Goal: Check status: Check status

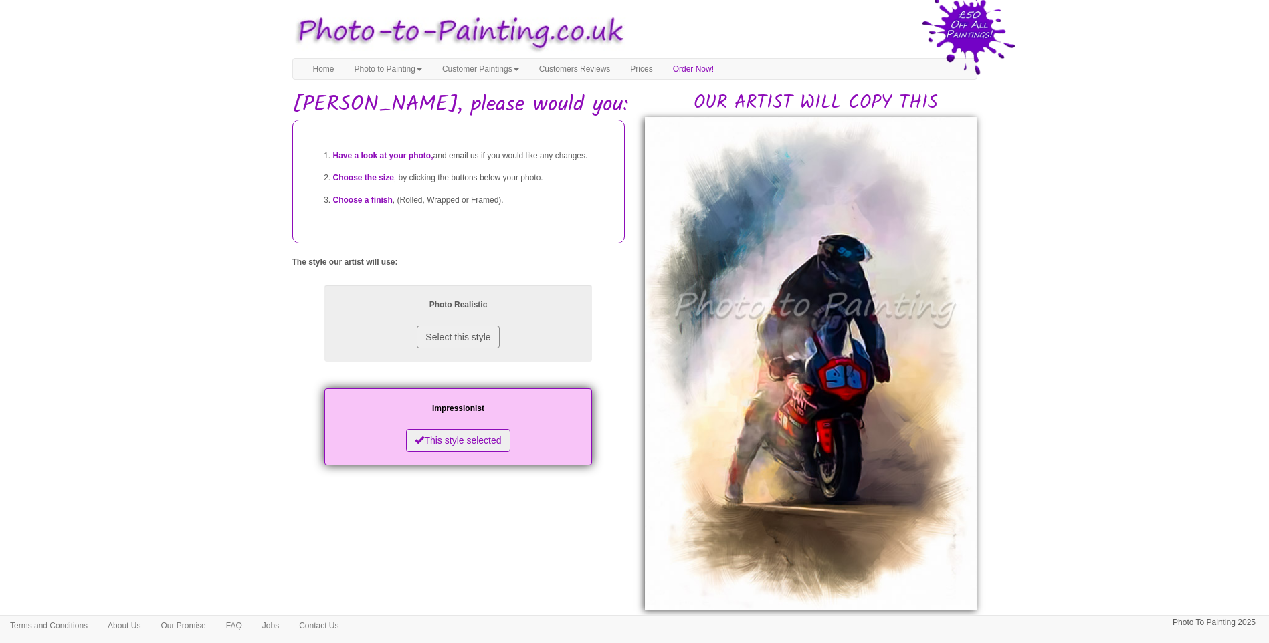
click at [1106, 499] on body "Your painting - risk free Toggle navigation Menu Home Photo to Painting Photo t…" at bounding box center [634, 599] width 1269 height 1185
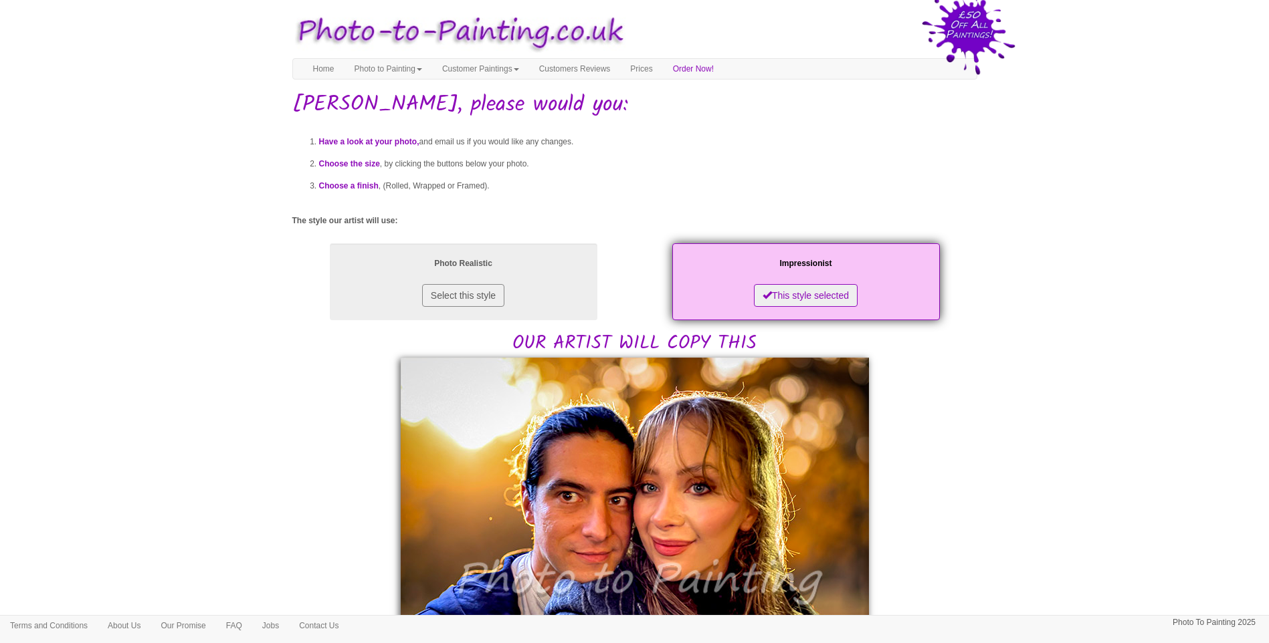
drag, startPoint x: 1099, startPoint y: 486, endPoint x: 1081, endPoint y: 466, distance: 27.0
click at [1098, 484] on body "Your painting - risk free Toggle navigation Menu Home Photo to Painting Photo t…" at bounding box center [634, 648] width 1269 height 1283
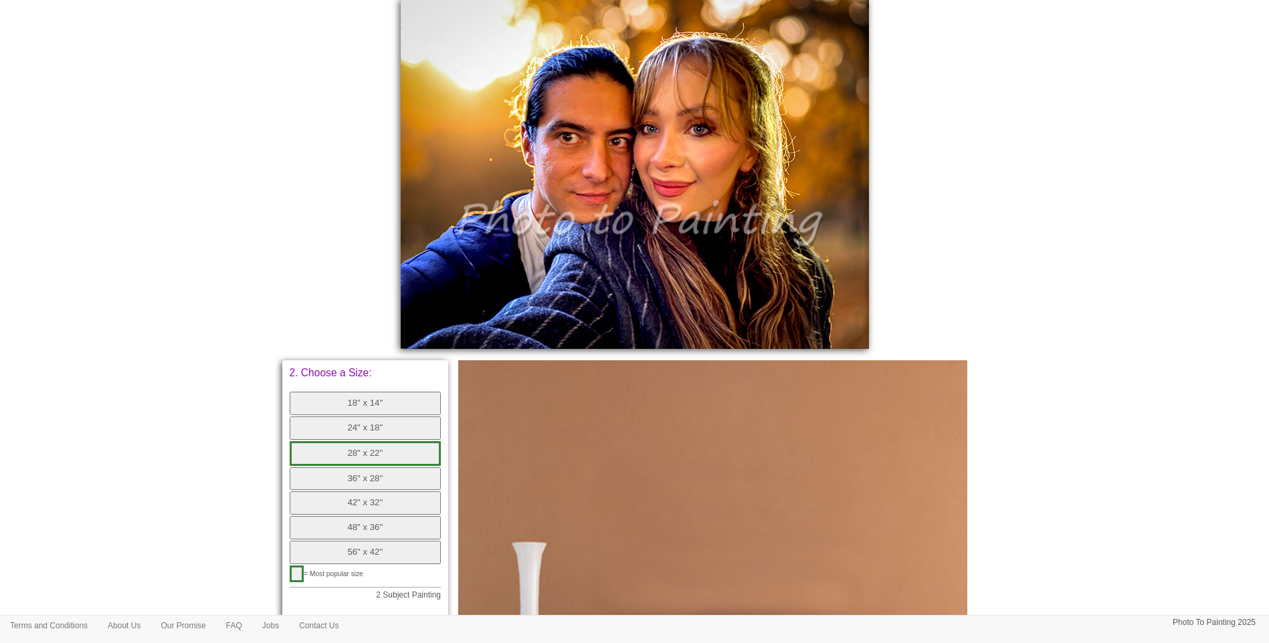
scroll to position [223, 0]
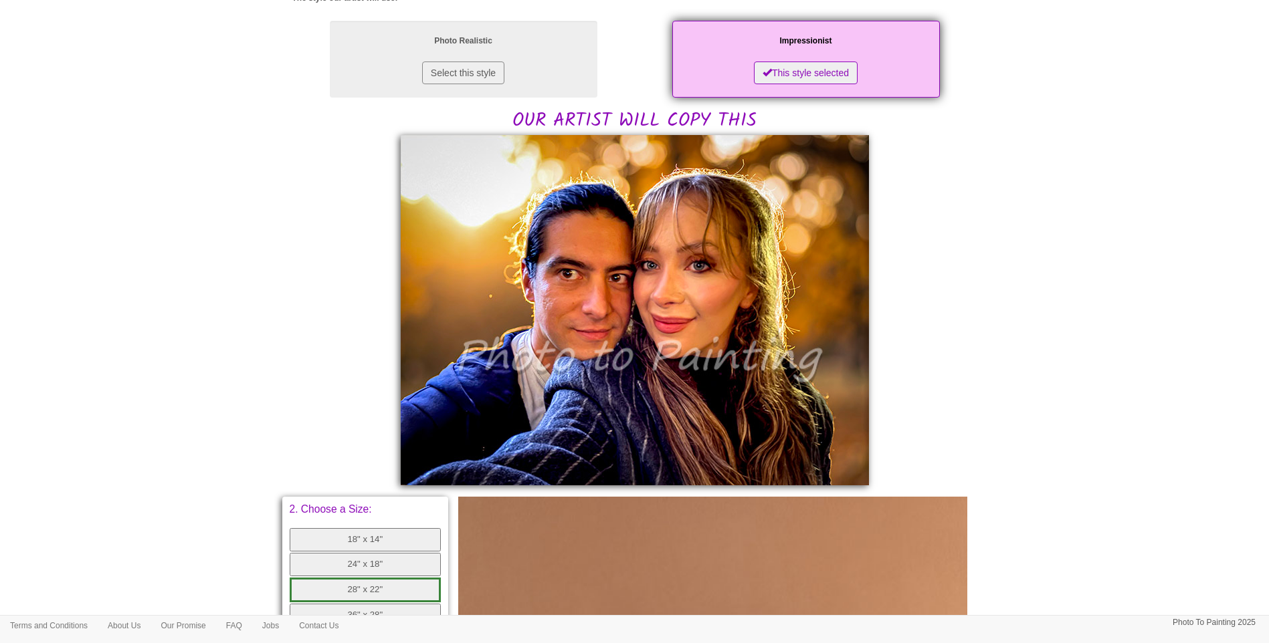
click at [371, 389] on div "Have a look at your photo, and email us if you would like any changes. Choose t…" at bounding box center [634, 440] width 685 height 1086
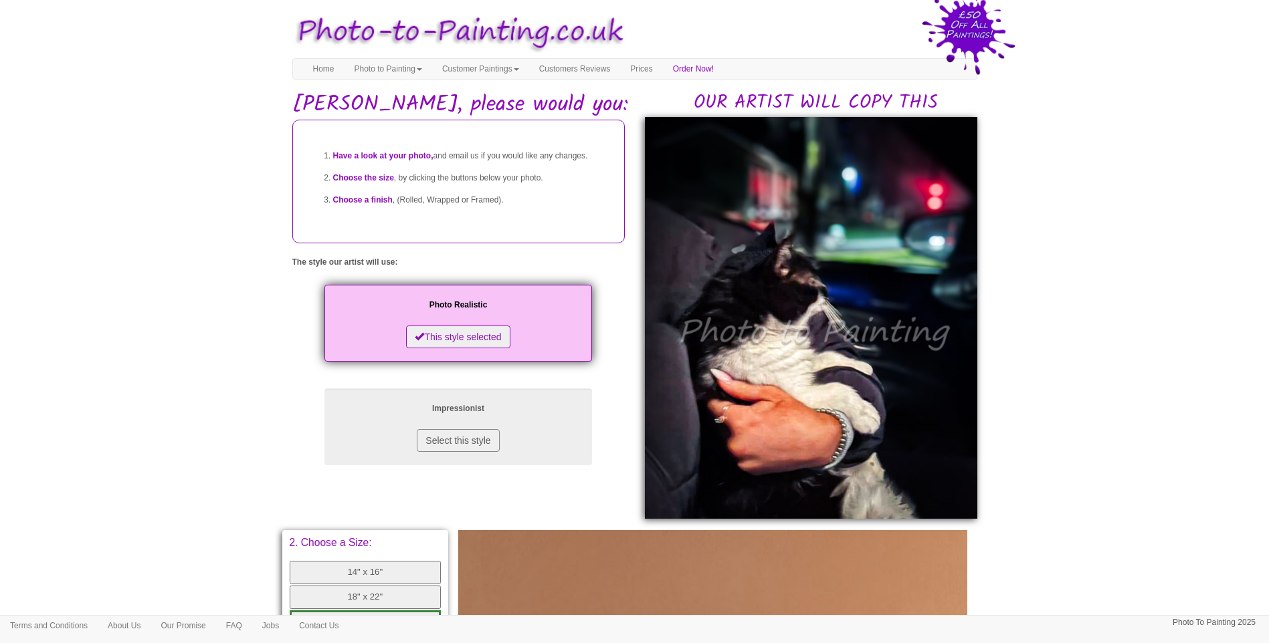
click at [1070, 358] on body "Your painting - risk free Toggle navigation Menu Home Photo to Painting Photo t…" at bounding box center [634, 554] width 1269 height 1094
